Goal: Task Accomplishment & Management: Use online tool/utility

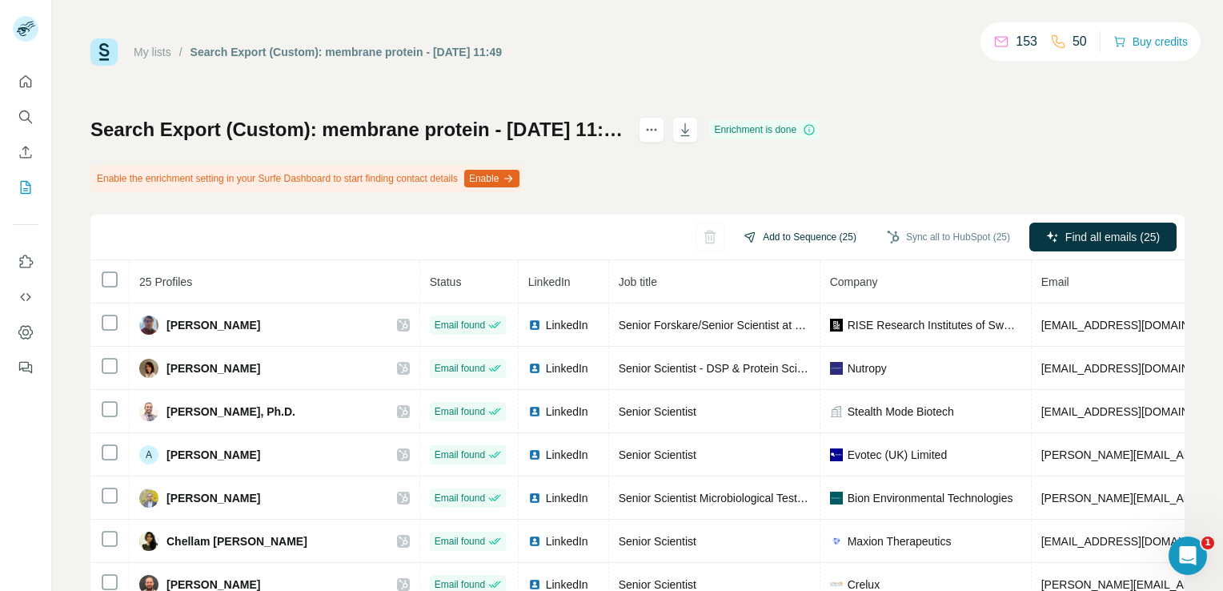
click at [829, 239] on button "Add to Sequence (25)" at bounding box center [800, 237] width 135 height 24
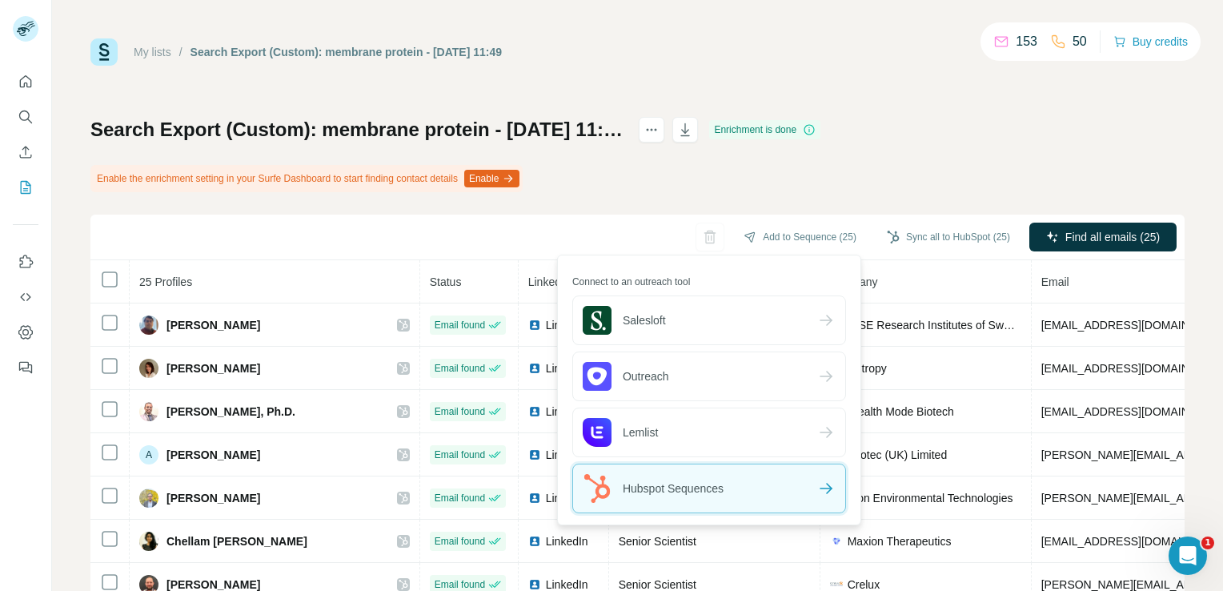
click at [801, 485] on div "Hubspot Sequences" at bounding box center [709, 488] width 272 height 48
click at [783, 493] on div "Hubspot Sequences" at bounding box center [709, 488] width 272 height 48
click at [826, 489] on icon at bounding box center [826, 488] width 19 height 19
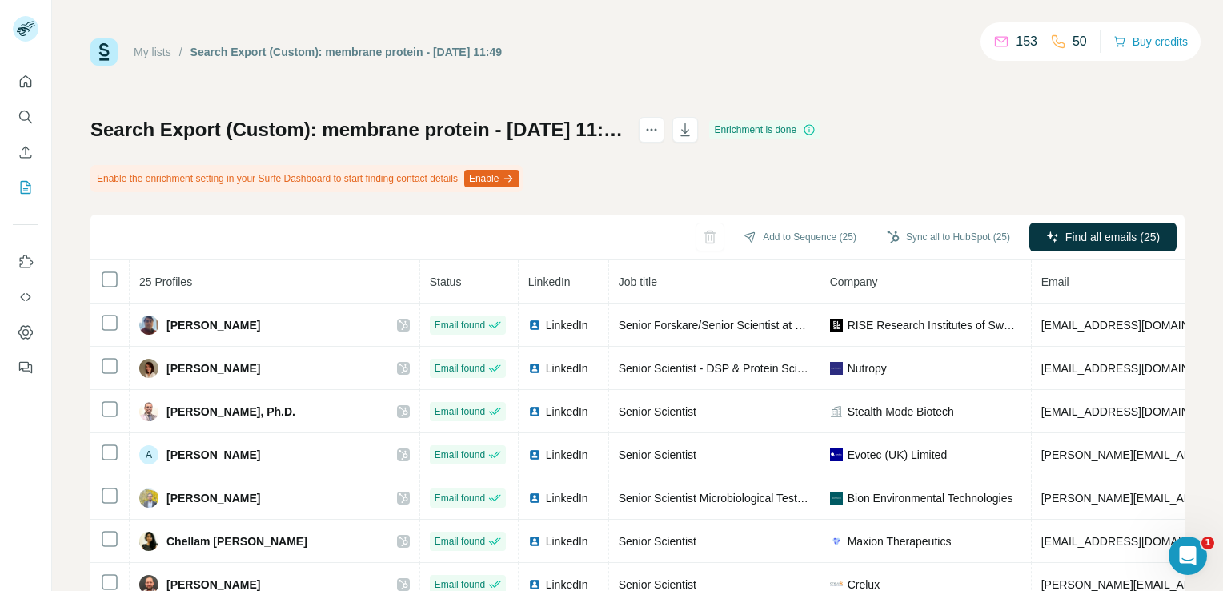
click at [953, 140] on div "Search Export (Custom): membrane protein - [DATE] 11:49 Enrichment is done Enab…" at bounding box center [637, 400] width 1094 height 566
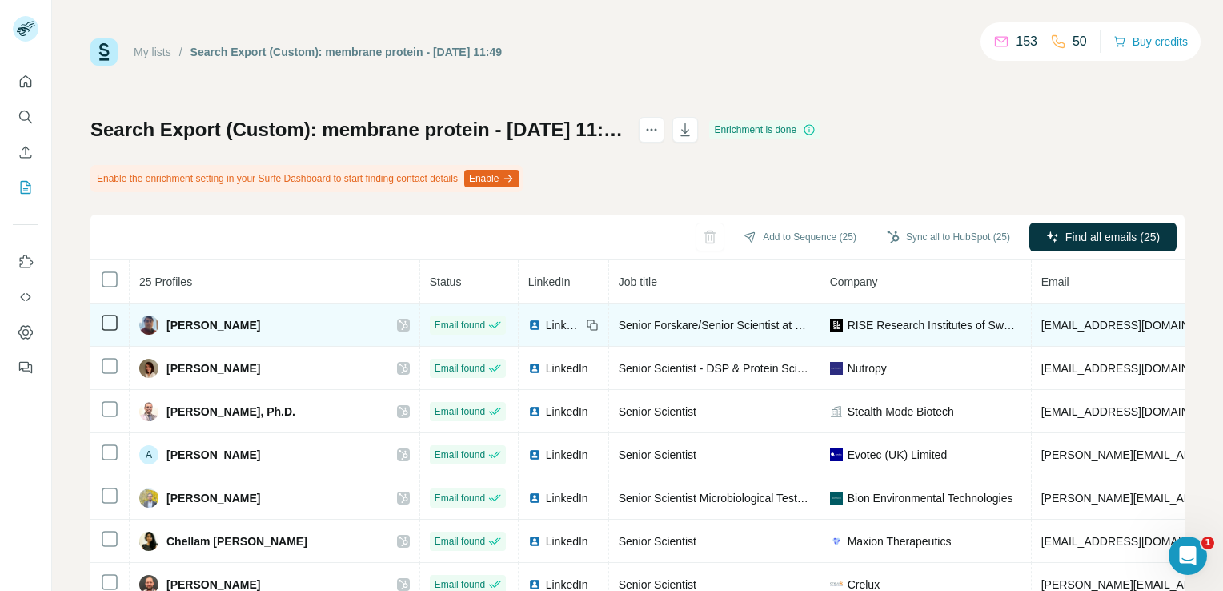
click at [399, 319] on icon at bounding box center [404, 325] width 10 height 13
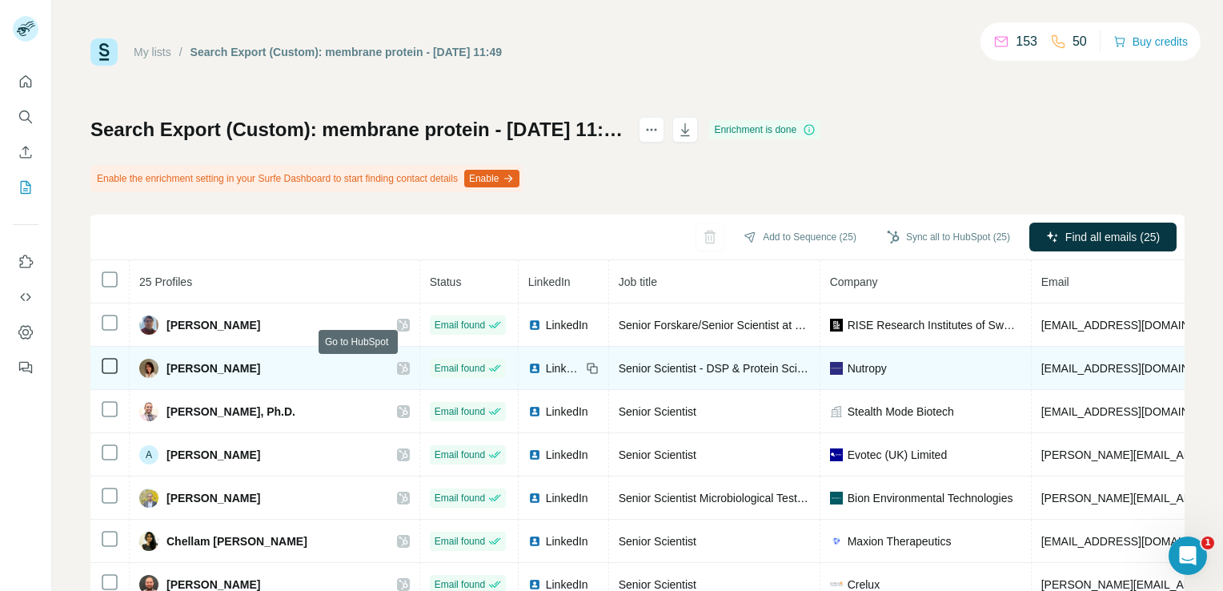
click at [399, 363] on icon at bounding box center [404, 368] width 10 height 13
